Goal: Task Accomplishment & Management: Use online tool/utility

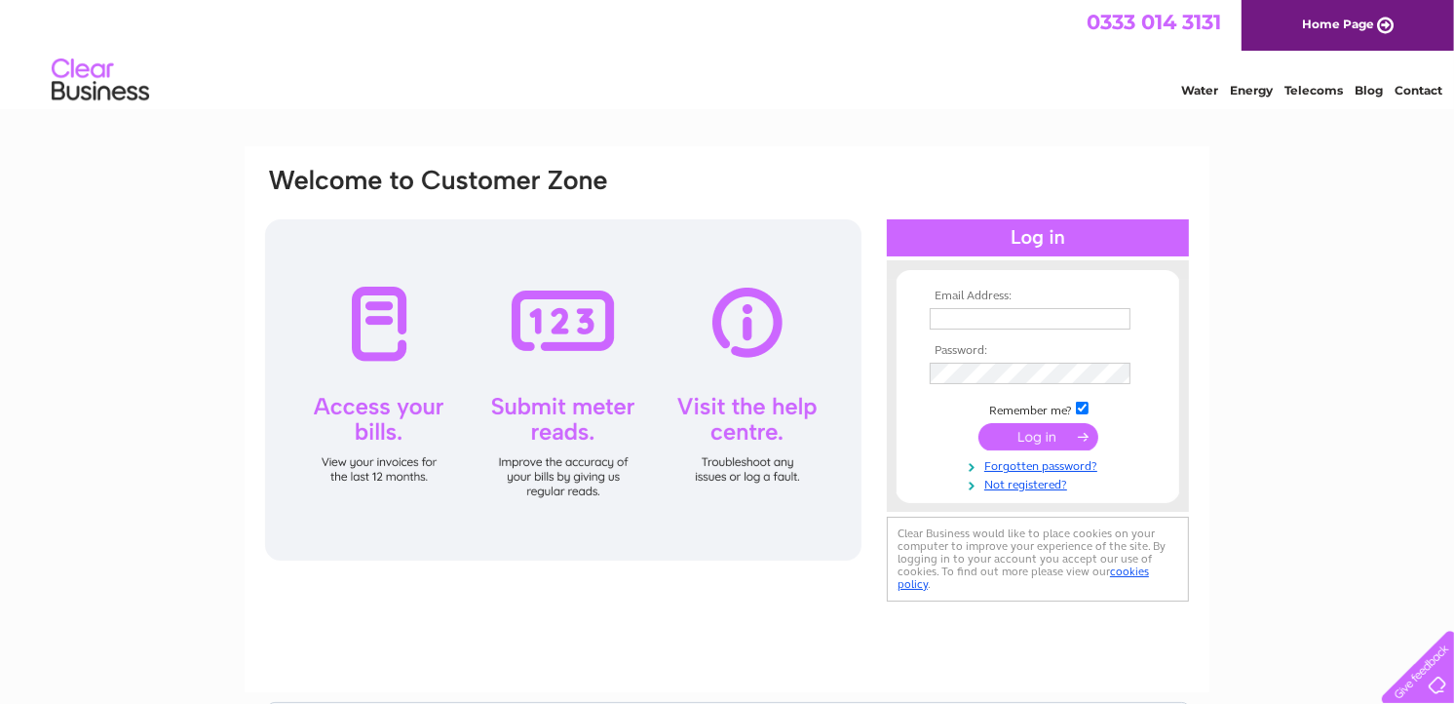
type input "[EMAIL_ADDRESS][DOMAIN_NAME]"
click at [1024, 439] on input "submit" at bounding box center [1038, 436] width 120 height 27
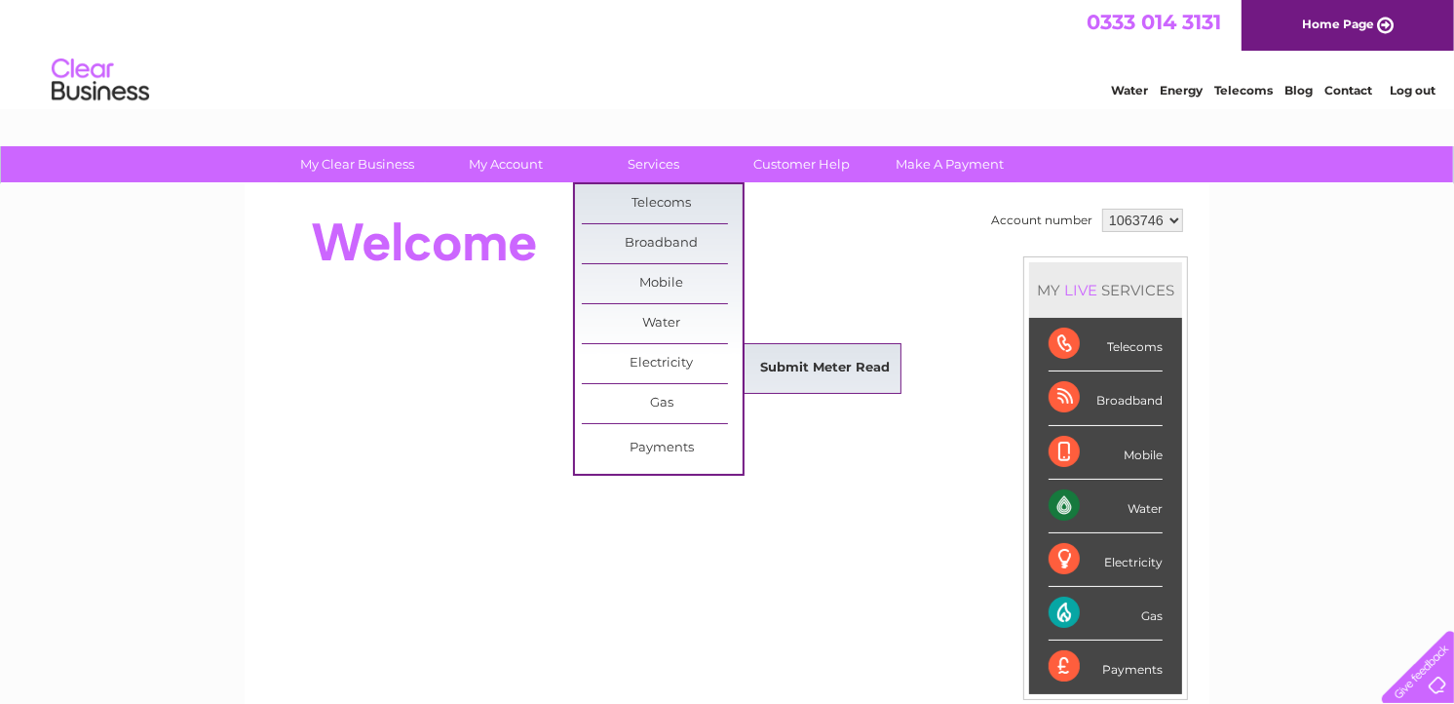
click at [829, 361] on link "Submit Meter Read" at bounding box center [826, 368] width 161 height 39
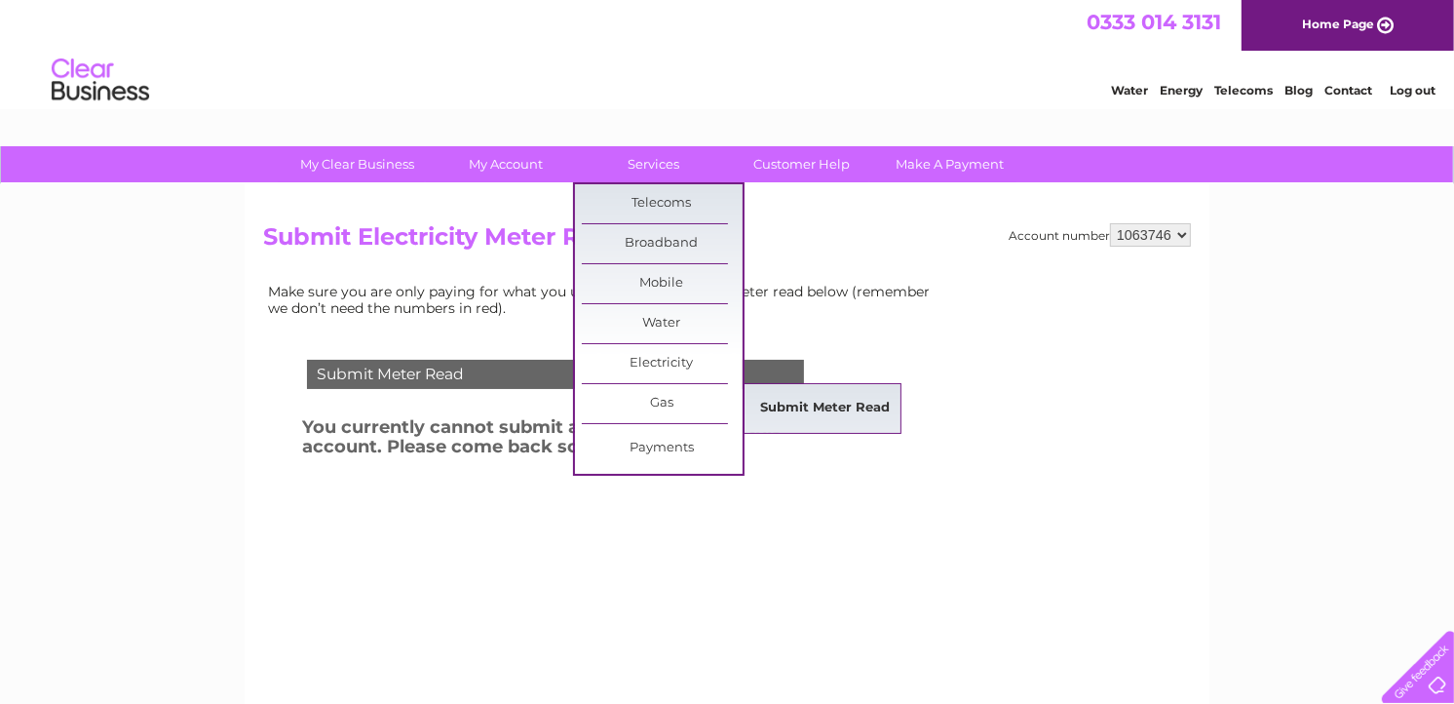
click at [806, 402] on link "Submit Meter Read" at bounding box center [826, 408] width 161 height 39
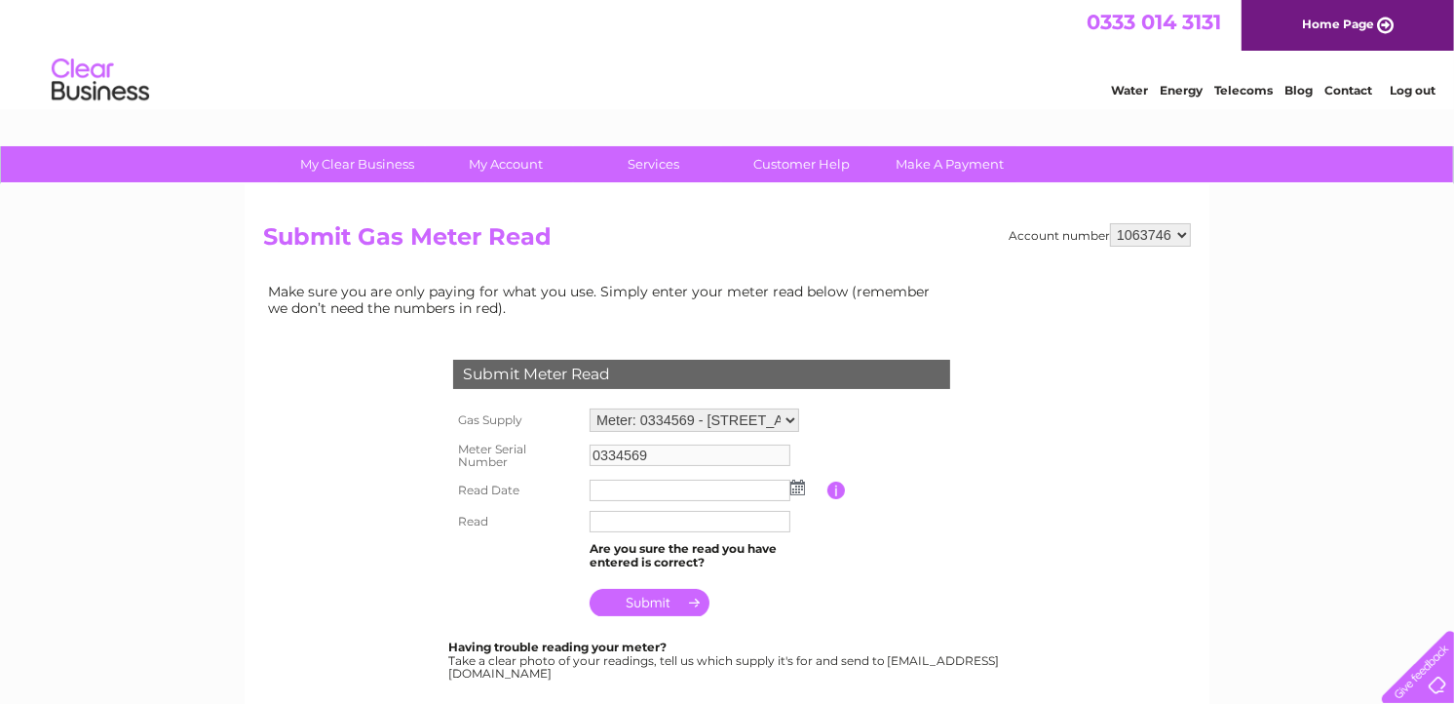
click at [792, 484] on img at bounding box center [797, 487] width 15 height 16
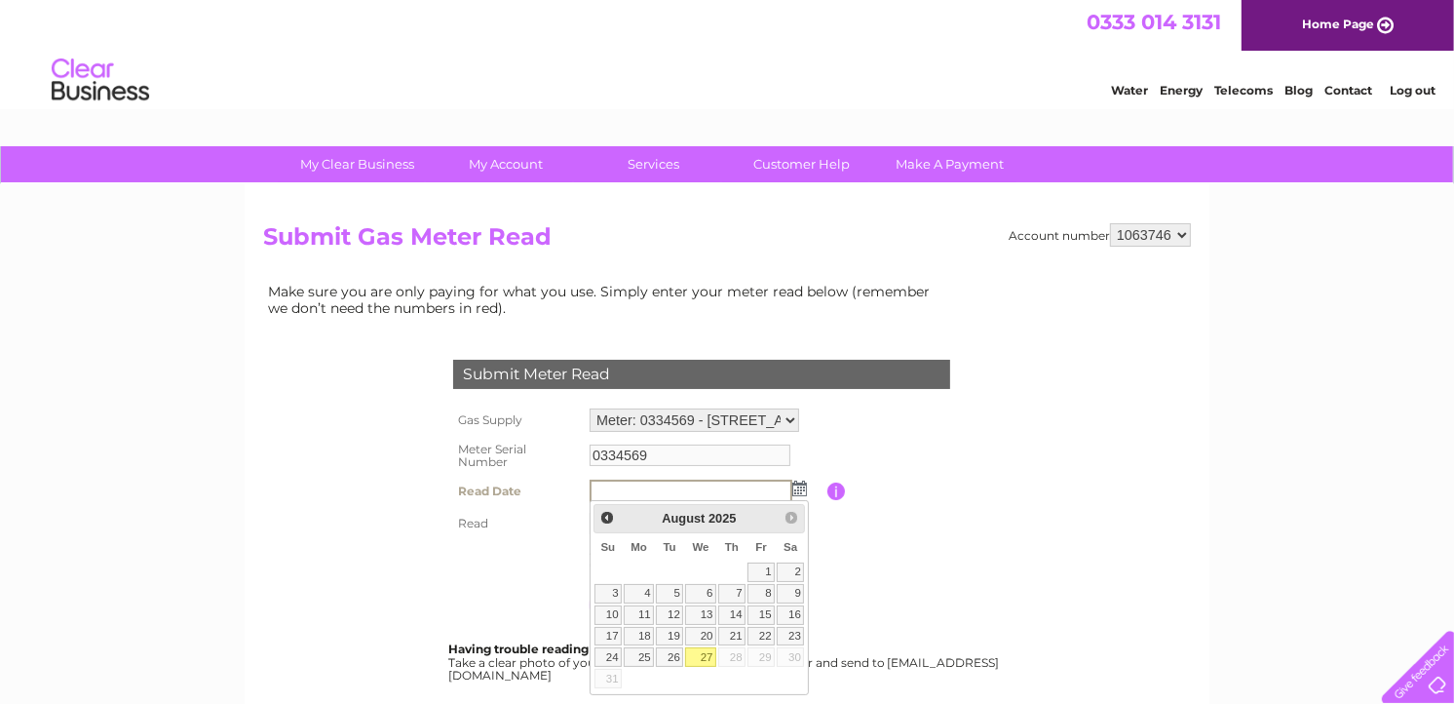
click at [698, 661] on link "27" at bounding box center [700, 656] width 31 height 19
type input "2025/08/27"
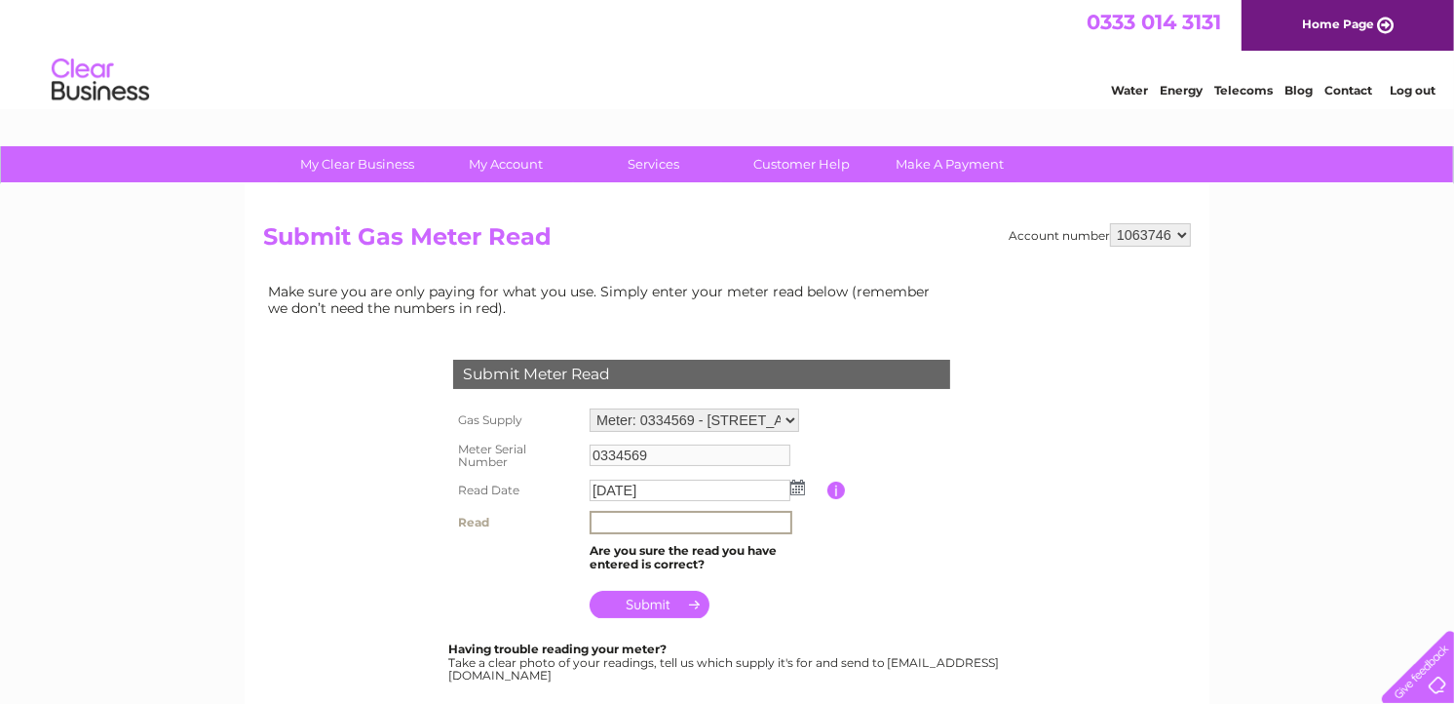
click at [666, 519] on input "text" at bounding box center [691, 522] width 203 height 23
type input "7655"
click at [665, 599] on input "submit" at bounding box center [650, 604] width 120 height 27
